Goal: Information Seeking & Learning: Learn about a topic

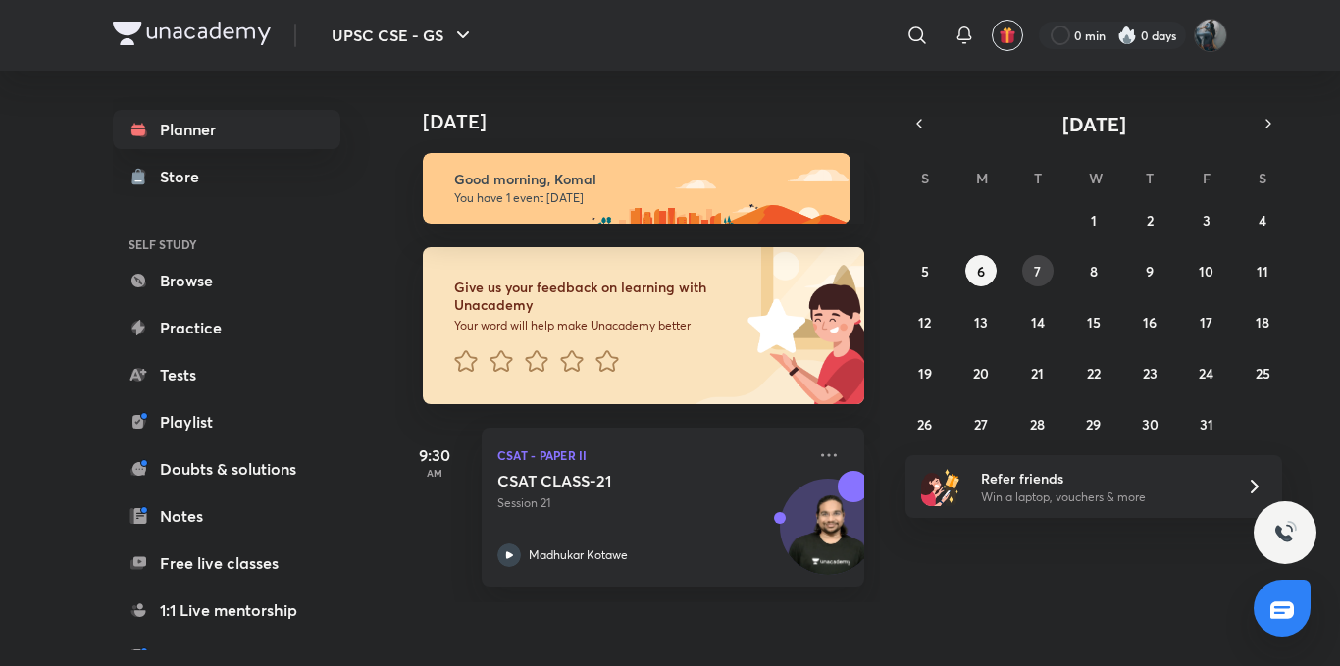
click at [1034, 255] on button "7" at bounding box center [1037, 270] width 31 height 31
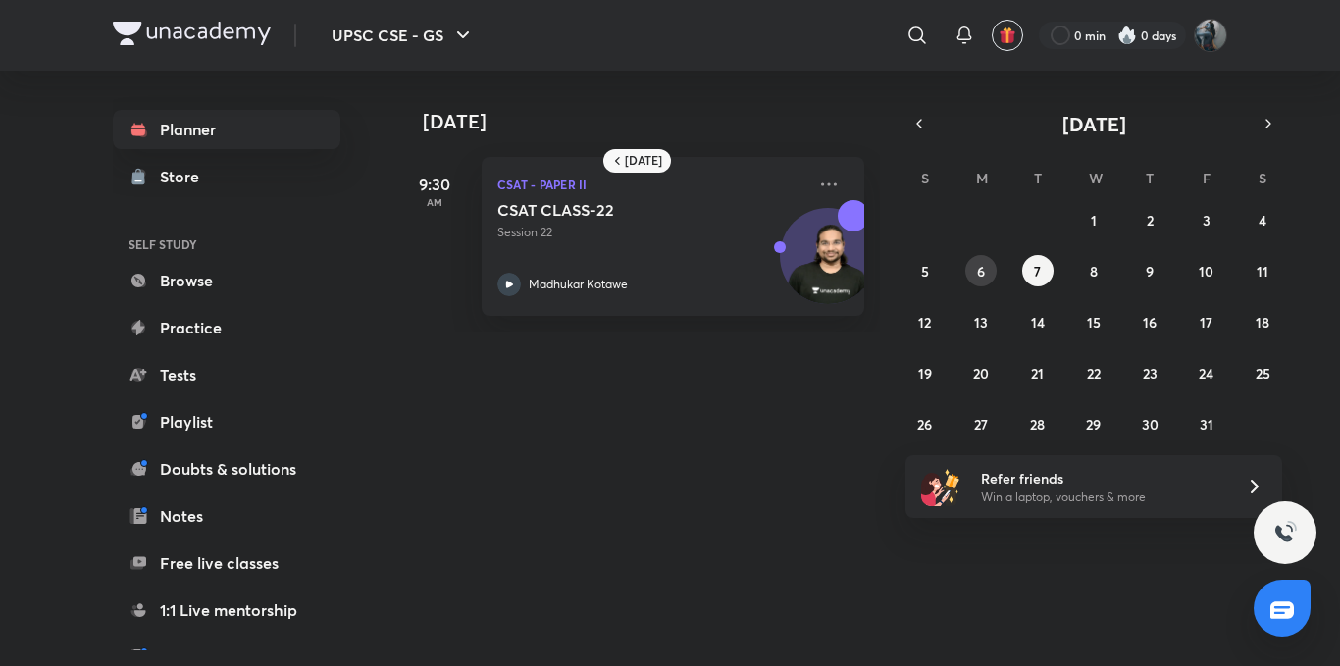
click at [969, 274] on button "6" at bounding box center [980, 270] width 31 height 31
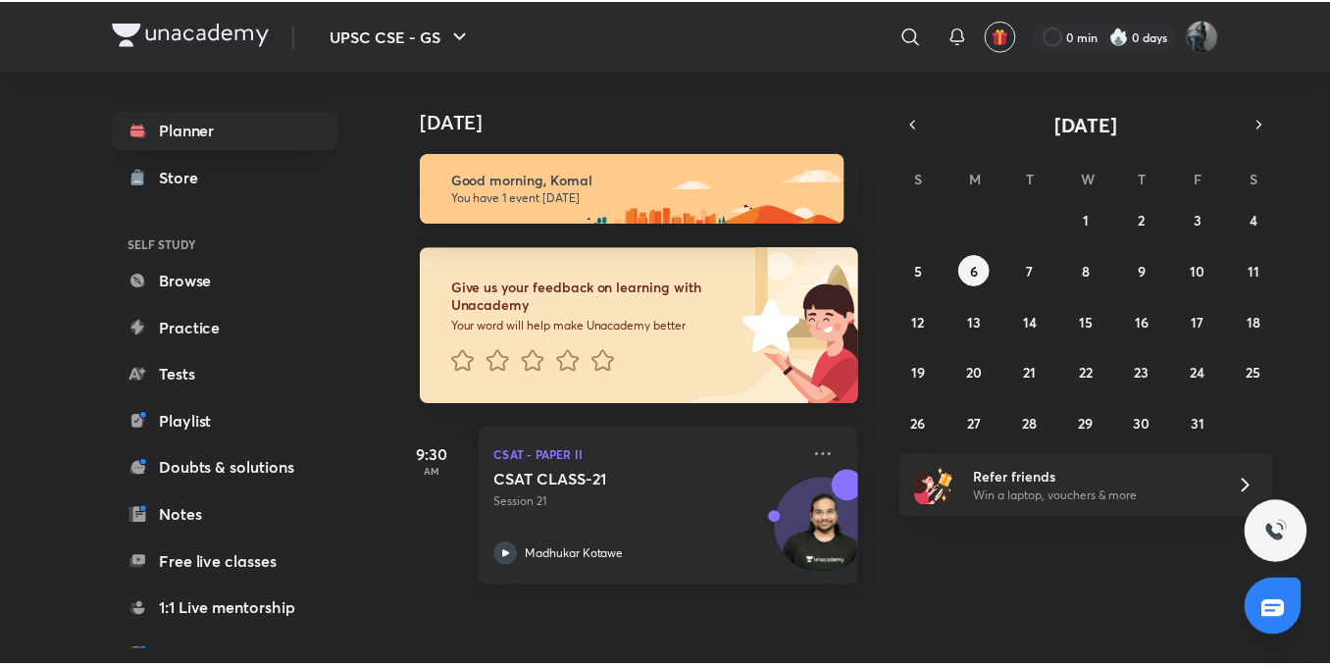
scroll to position [217, 0]
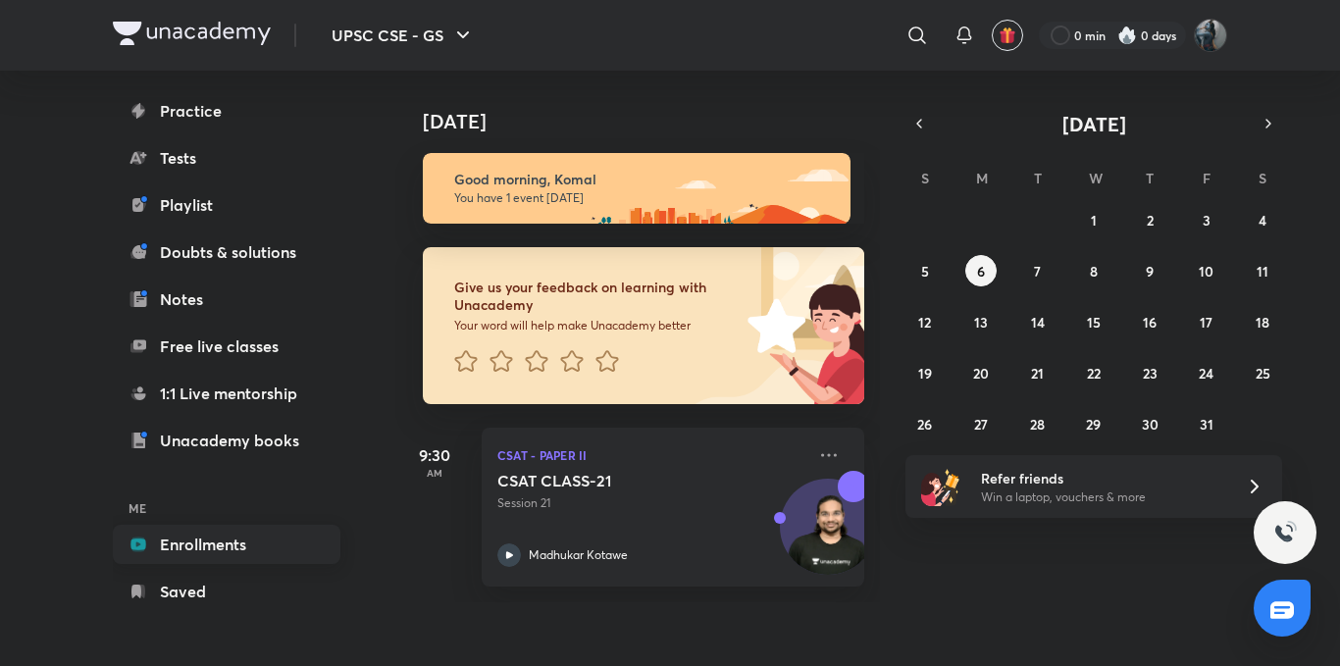
click at [214, 542] on link "Enrollments" at bounding box center [227, 544] width 228 height 39
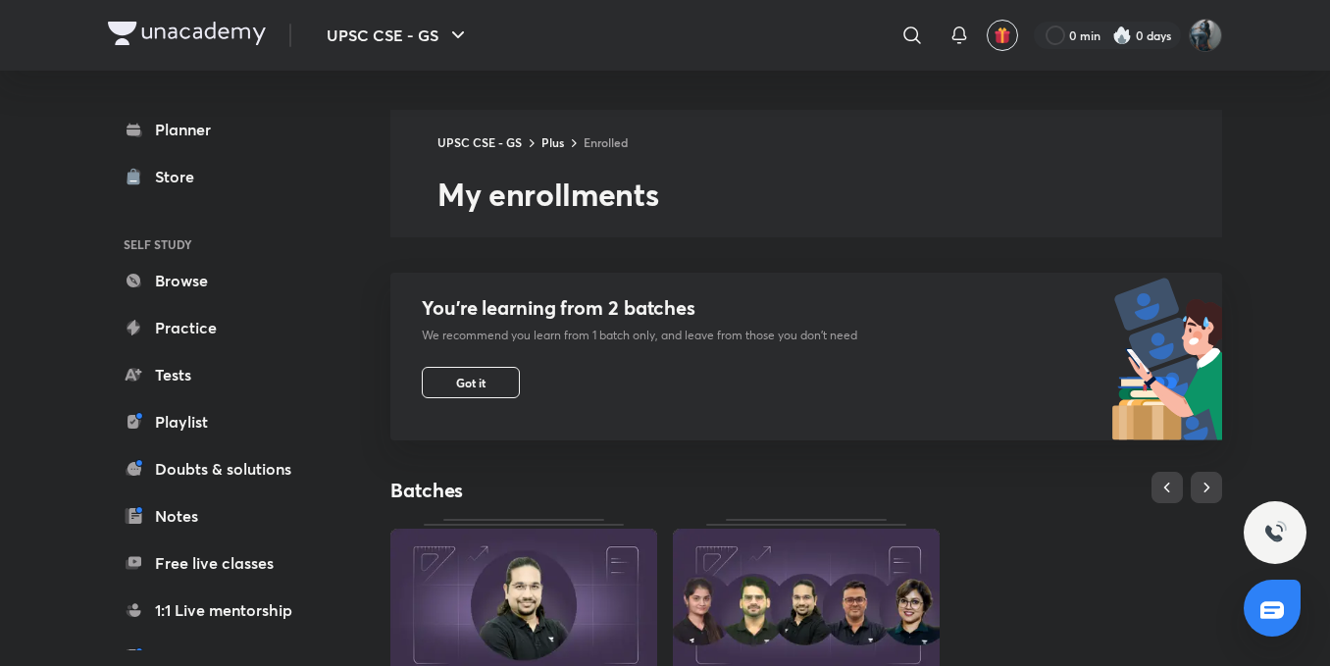
scroll to position [684, 0]
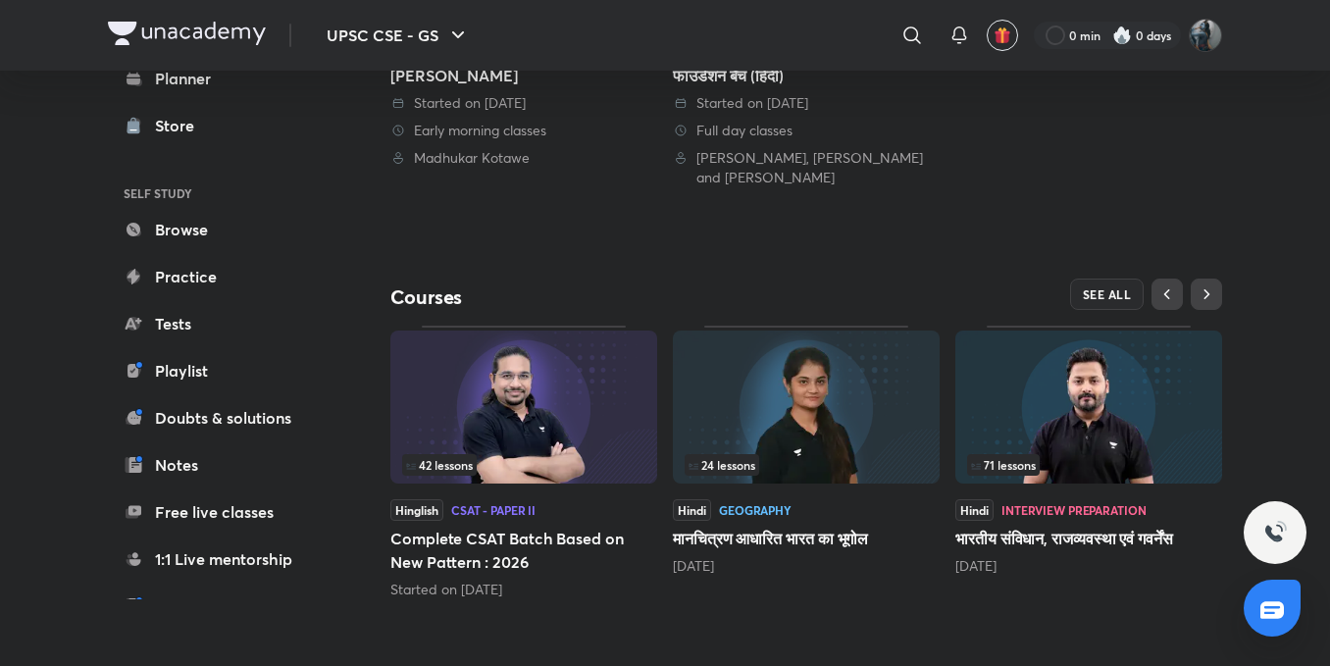
click at [1047, 430] on img at bounding box center [1088, 407] width 267 height 153
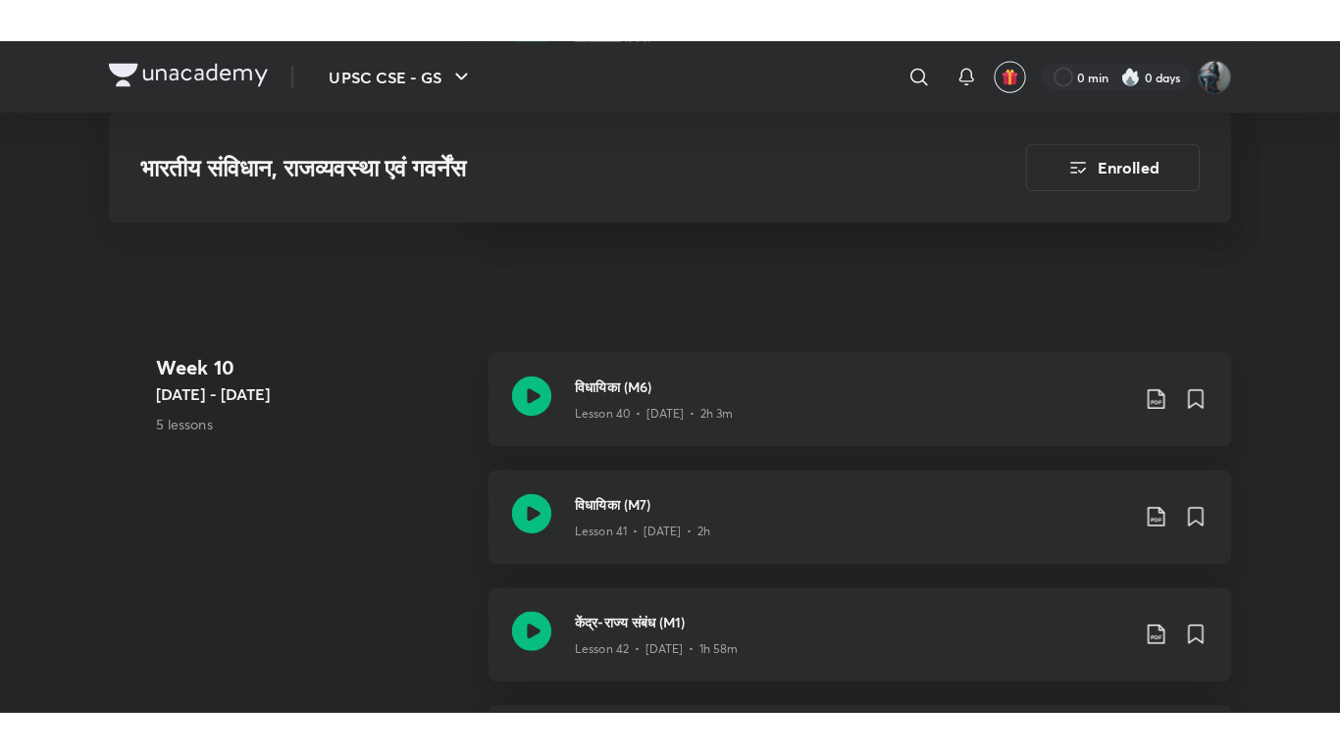
scroll to position [6690, 0]
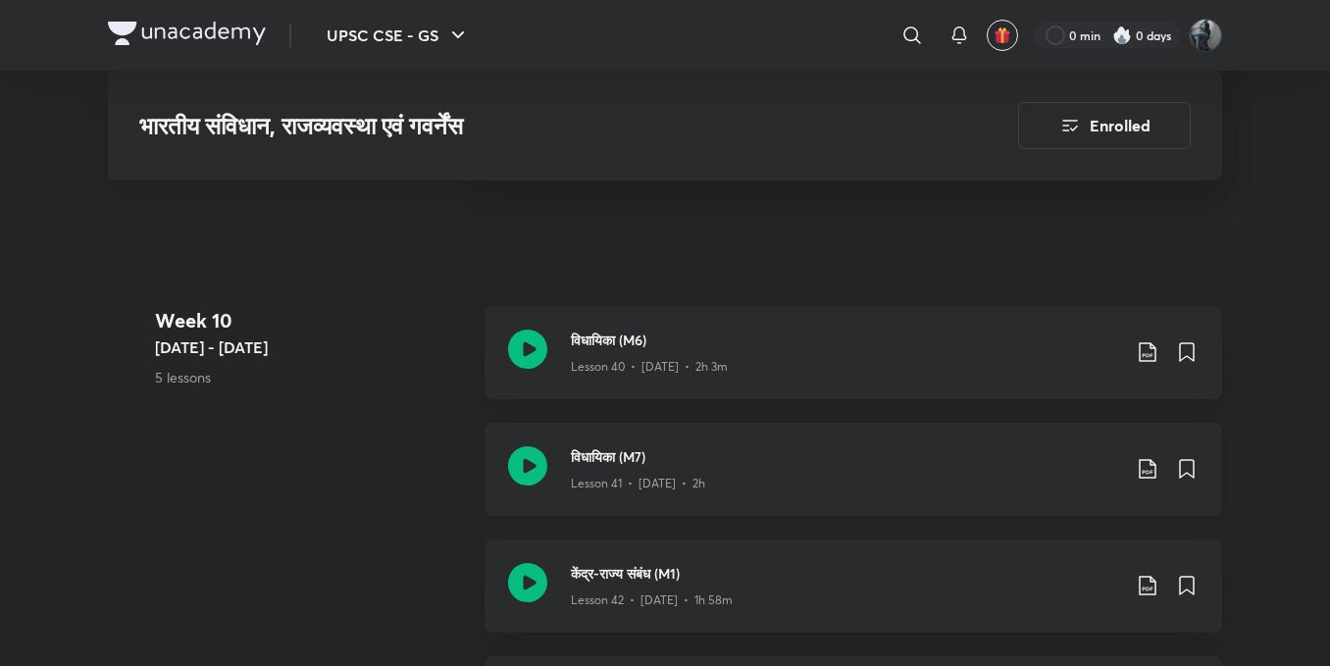
click at [532, 467] on icon at bounding box center [527, 465] width 39 height 39
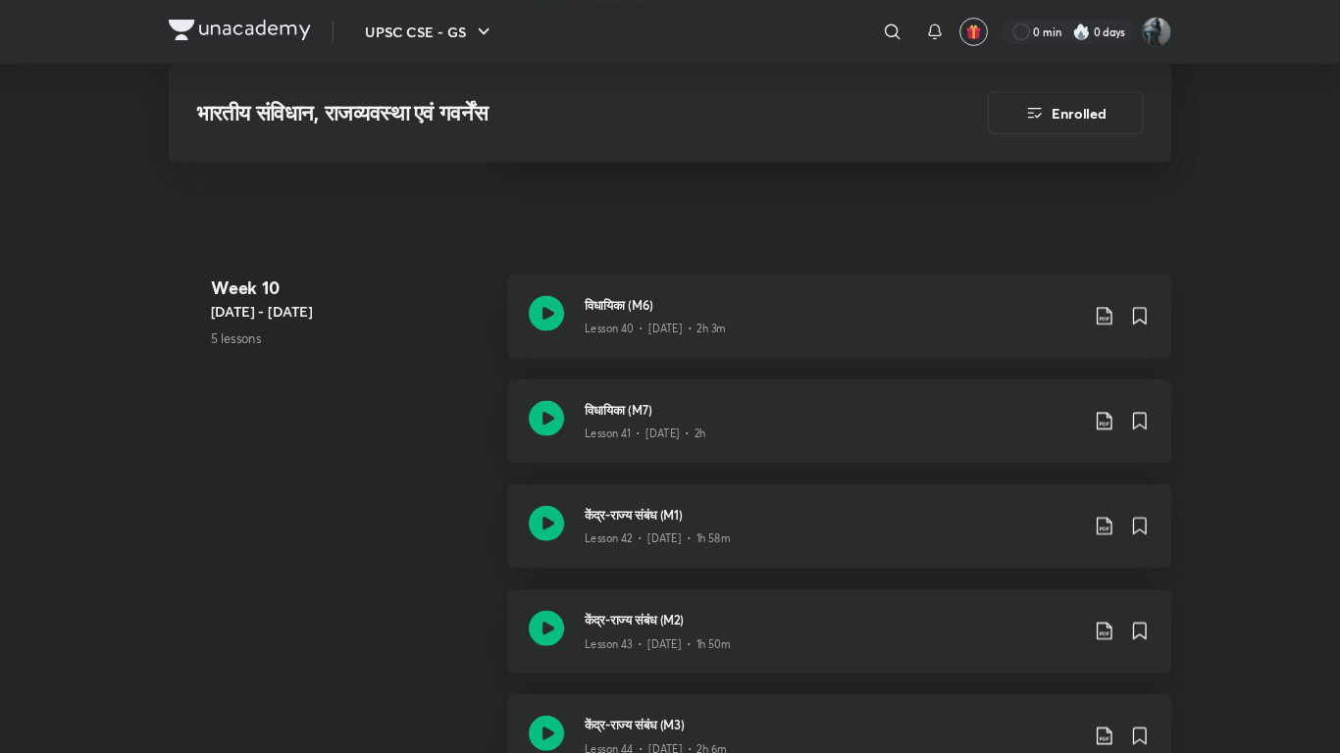
scroll to position [6691, 0]
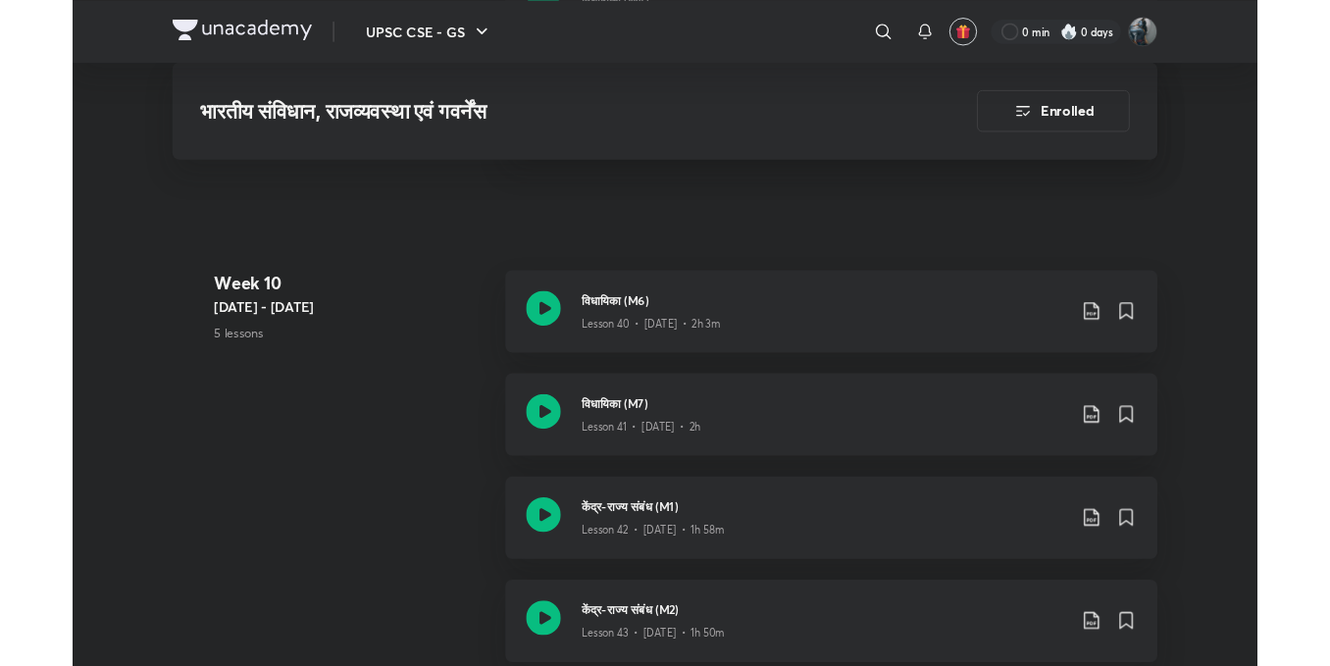
scroll to position [6690, 0]
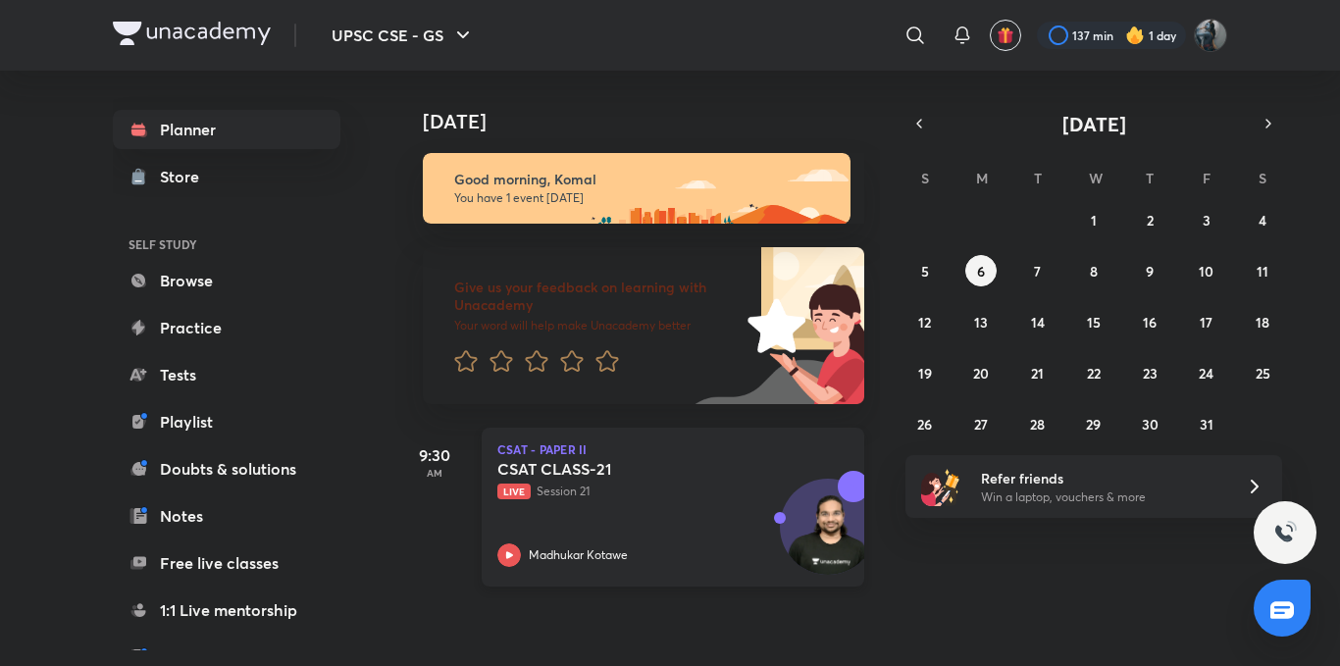
click at [510, 557] on icon at bounding box center [509, 554] width 7 height 7
